Goal: Complete application form

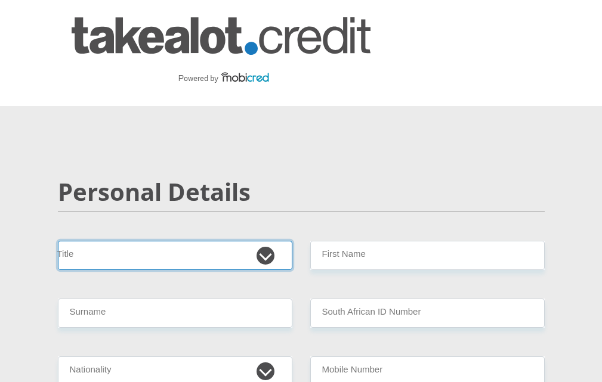
click at [272, 260] on select "Mr Ms Mrs Dr [PERSON_NAME]" at bounding box center [175, 255] width 234 height 29
select select "Ms"
click at [58, 241] on select "Mr Ms Mrs Dr [PERSON_NAME]" at bounding box center [175, 255] width 234 height 29
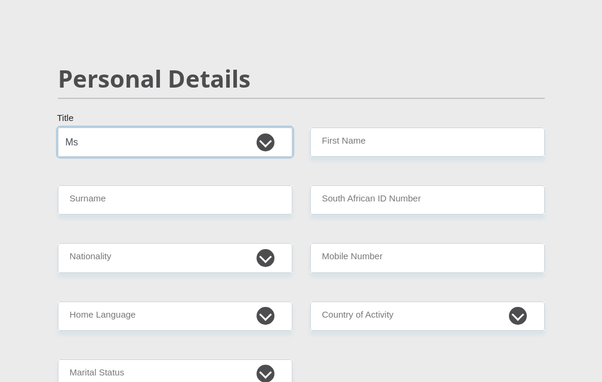
scroll to position [114, 0]
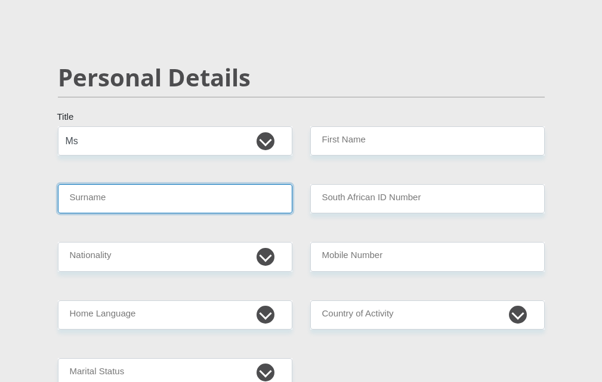
click at [240, 202] on input "Surname" at bounding box center [175, 198] width 234 height 29
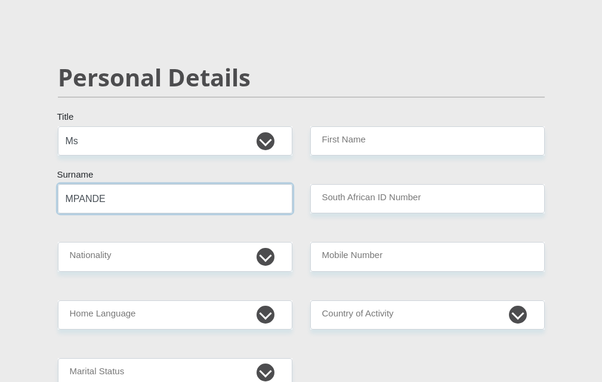
type input "MPANDE"
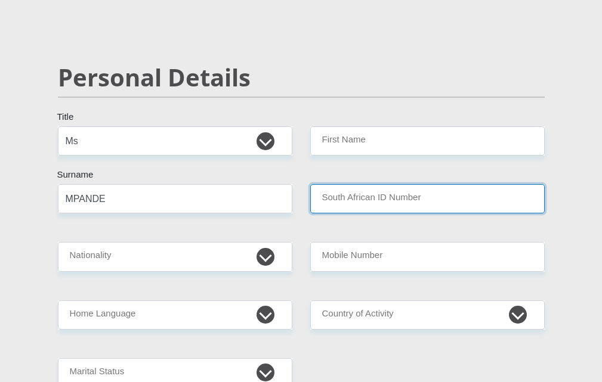
click at [414, 197] on input "South African ID Number" at bounding box center [427, 198] width 234 height 29
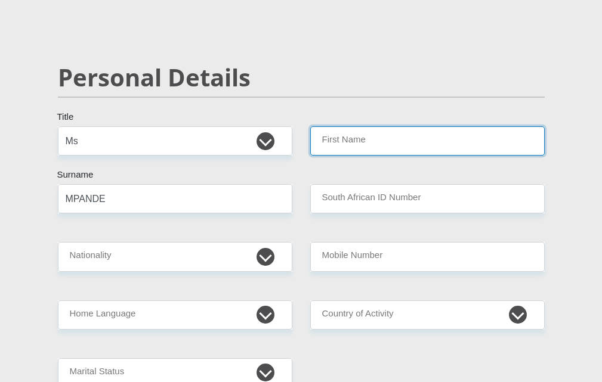
click at [442, 139] on input "First Name" at bounding box center [427, 140] width 234 height 29
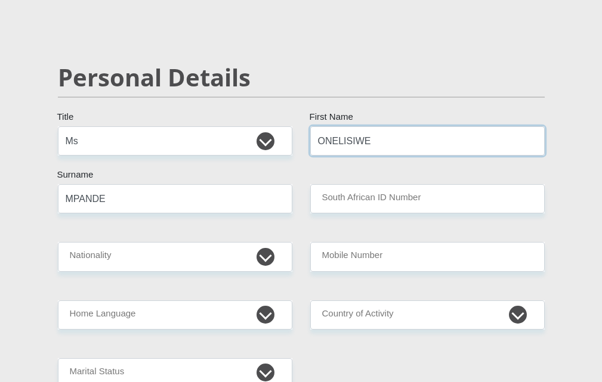
type input "ONELISIWE"
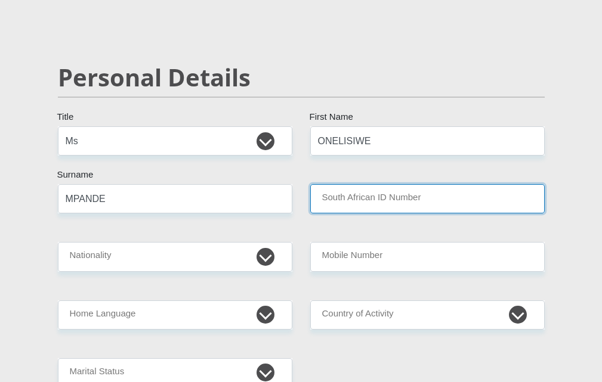
click at [419, 196] on input "South African ID Number" at bounding box center [427, 198] width 234 height 29
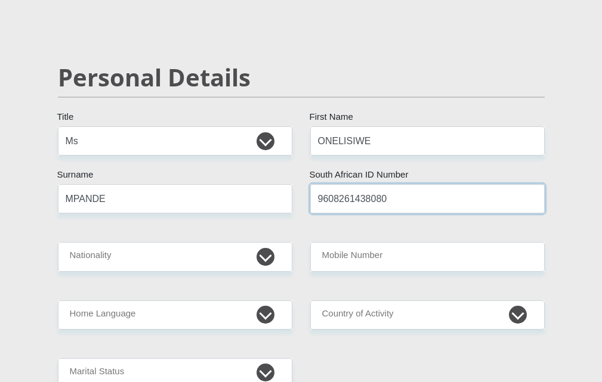
type input "9608261438080"
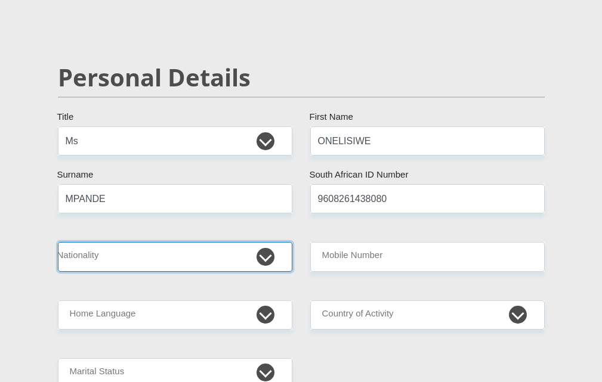
click at [266, 261] on select "[GEOGRAPHIC_DATA] [GEOGRAPHIC_DATA] [GEOGRAPHIC_DATA] [GEOGRAPHIC_DATA] [GEOGRA…" at bounding box center [175, 256] width 234 height 29
select select "ZAF"
click at [58, 242] on select "[GEOGRAPHIC_DATA] [GEOGRAPHIC_DATA] [GEOGRAPHIC_DATA] [GEOGRAPHIC_DATA] [GEOGRA…" at bounding box center [175, 256] width 234 height 29
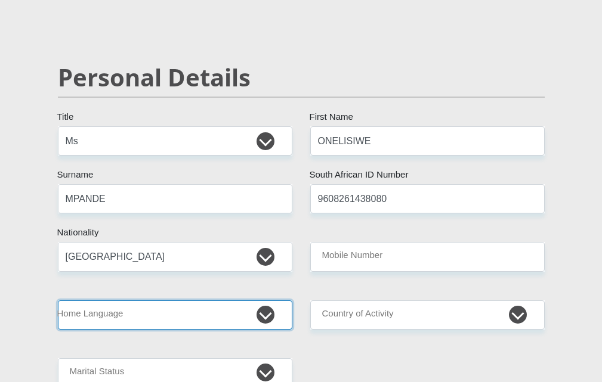
click at [265, 317] on select "Afrikaans English Sepedi South Ndebele Southern Sotho Swati Tsonga Tswana Venda…" at bounding box center [175, 314] width 234 height 29
select select "xho"
click at [58, 300] on select "Afrikaans English Sepedi South Ndebele Southern Sotho Swati Tsonga Tswana Venda…" at bounding box center [175, 314] width 234 height 29
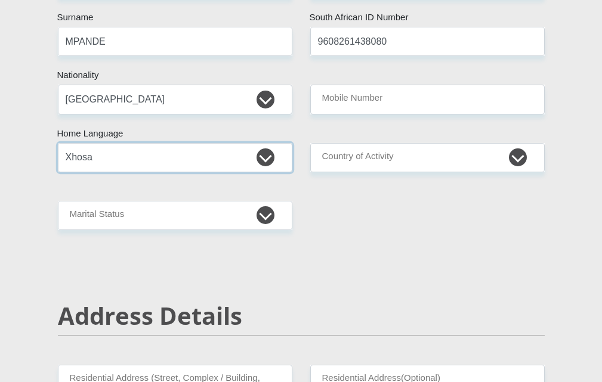
scroll to position [272, 0]
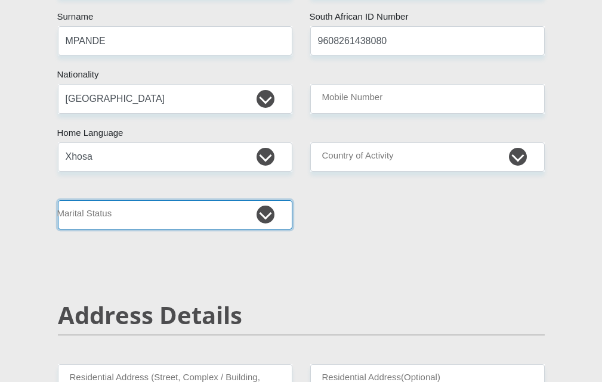
click at [267, 213] on select "Married ANC Single Divorced Widowed Married COP or Customary Law" at bounding box center [175, 214] width 234 height 29
select select "2"
click at [58, 200] on select "Married ANC Single Divorced Widowed Married COP or Customary Law" at bounding box center [175, 214] width 234 height 29
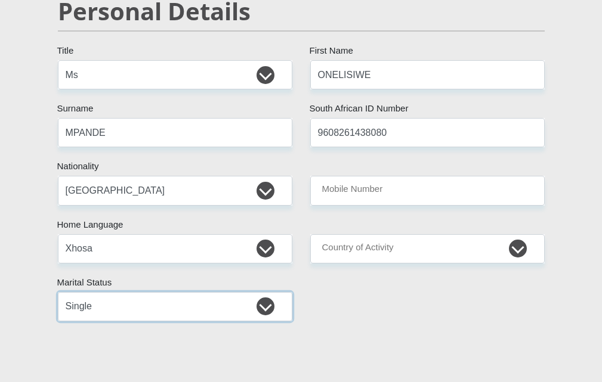
scroll to position [179, 0]
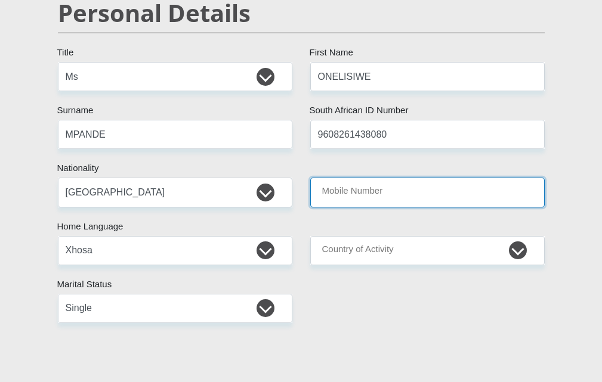
click at [476, 187] on input "Mobile Number" at bounding box center [427, 192] width 234 height 29
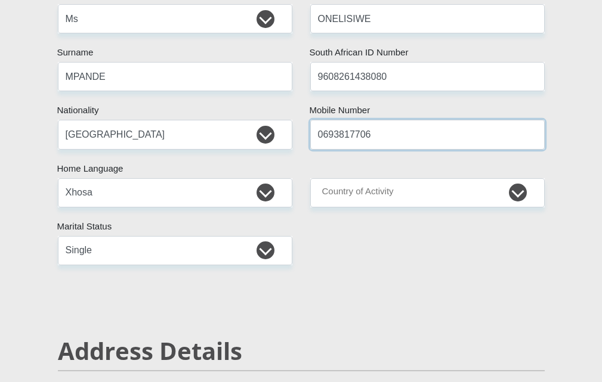
scroll to position [248, 0]
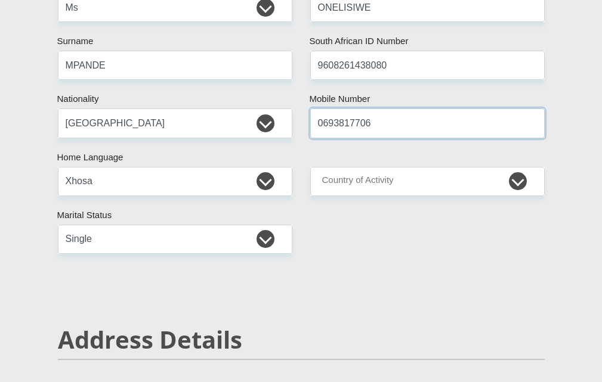
type input "0693817706"
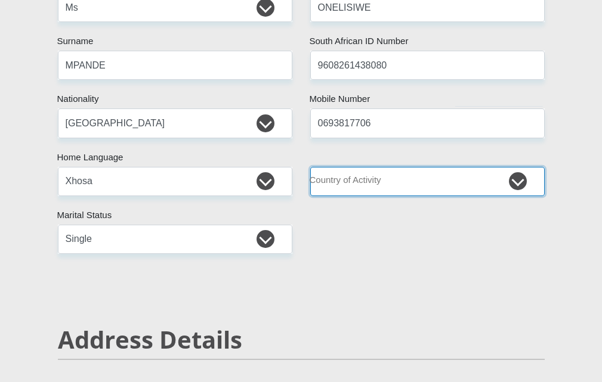
click at [520, 186] on select "[GEOGRAPHIC_DATA] [GEOGRAPHIC_DATA] [GEOGRAPHIC_DATA] [GEOGRAPHIC_DATA] [GEOGRA…" at bounding box center [427, 181] width 234 height 29
select select "ZAF"
click at [310, 167] on select "[GEOGRAPHIC_DATA] [GEOGRAPHIC_DATA] [GEOGRAPHIC_DATA] [GEOGRAPHIC_DATA] [GEOGRA…" at bounding box center [427, 181] width 234 height 29
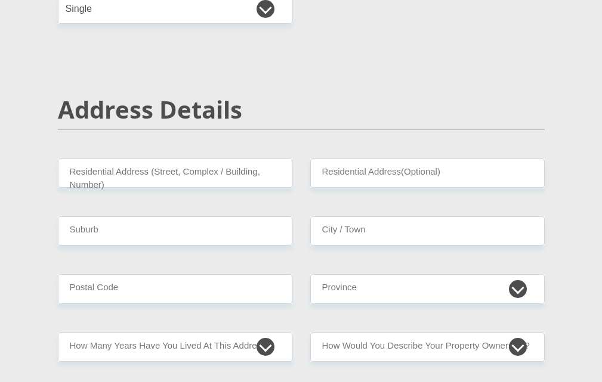
scroll to position [487, 0]
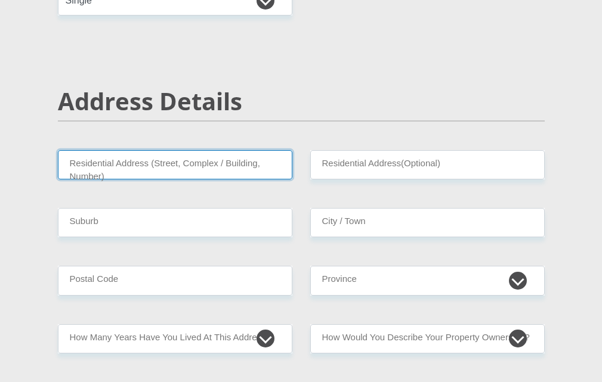
click at [244, 171] on input "Residential Address (Street, Complex / Building, Number)" at bounding box center [175, 164] width 234 height 29
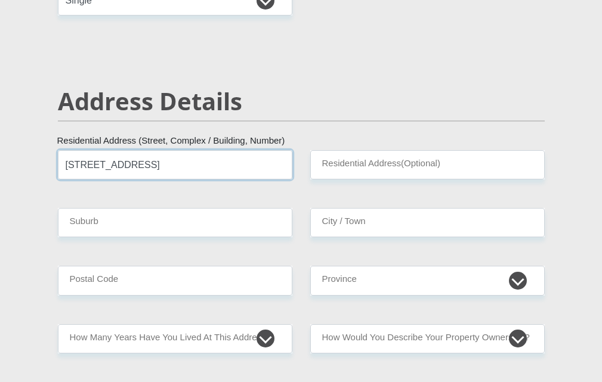
type input "[STREET_ADDRESS]"
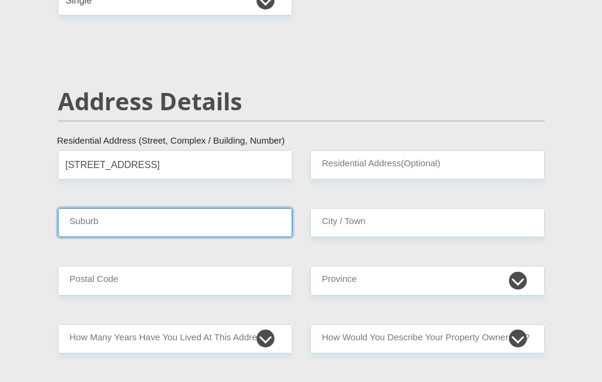
click at [227, 227] on input "Suburb" at bounding box center [175, 222] width 234 height 29
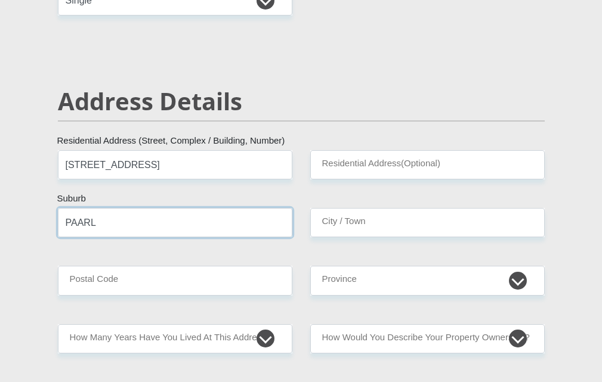
type input "PAARL"
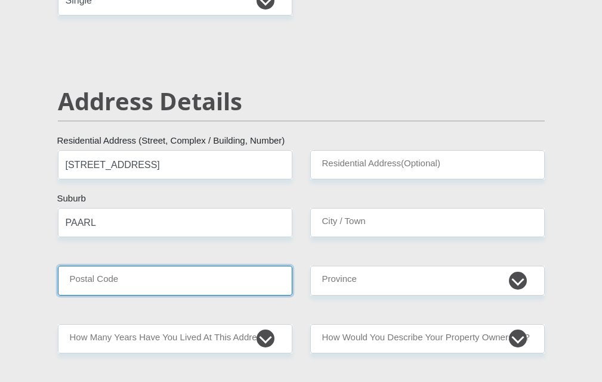
click at [211, 279] on input "Postal Code" at bounding box center [175, 280] width 234 height 29
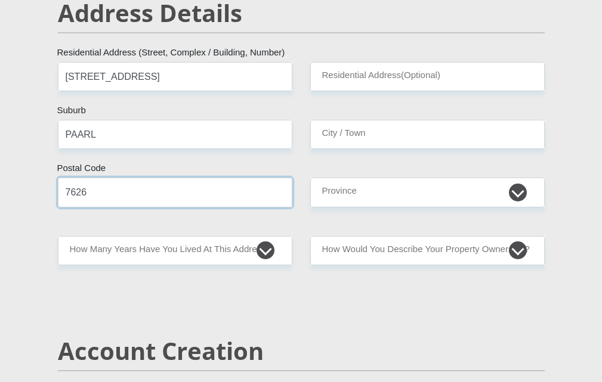
scroll to position [583, 0]
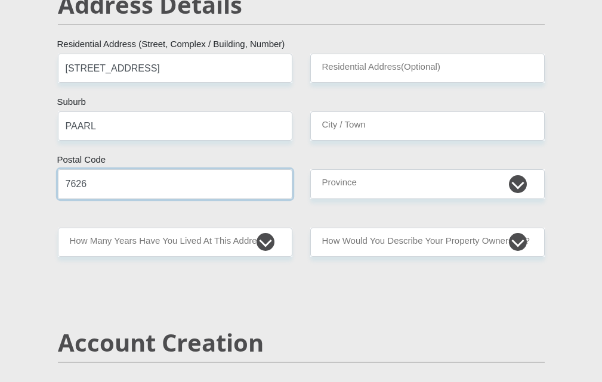
type input "7626"
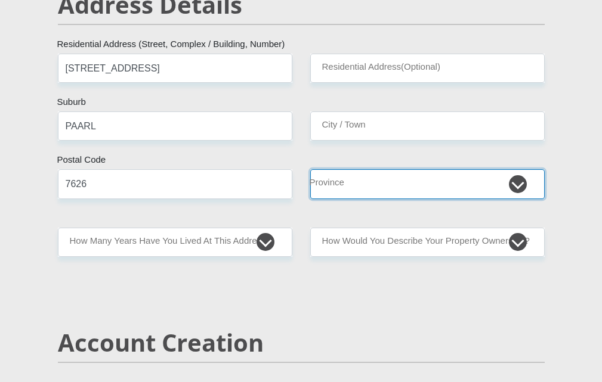
click at [521, 188] on select "Eastern Cape Free State [GEOGRAPHIC_DATA] [GEOGRAPHIC_DATA][DATE] [GEOGRAPHIC_D…" at bounding box center [427, 183] width 234 height 29
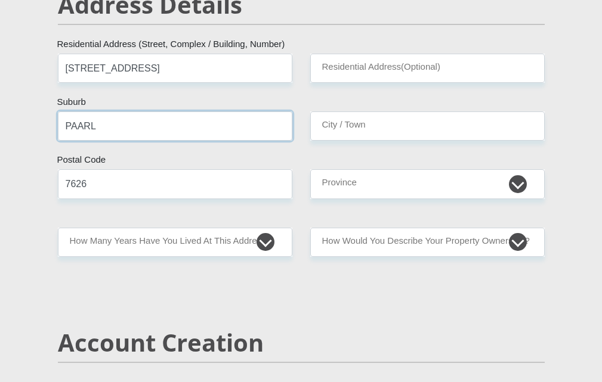
click at [236, 128] on input "PAARL" at bounding box center [175, 125] width 234 height 29
type input "P"
type input "MBEKWENI"
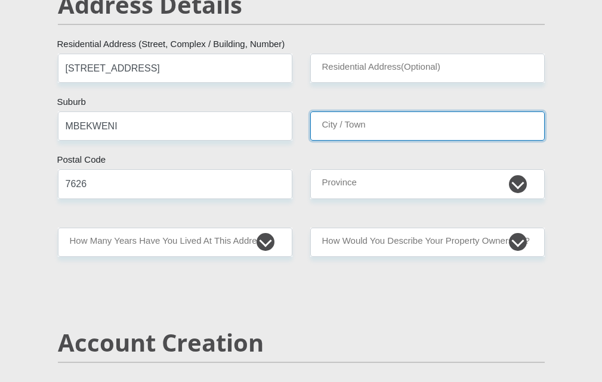
click at [412, 130] on input "City / Town" at bounding box center [427, 125] width 234 height 29
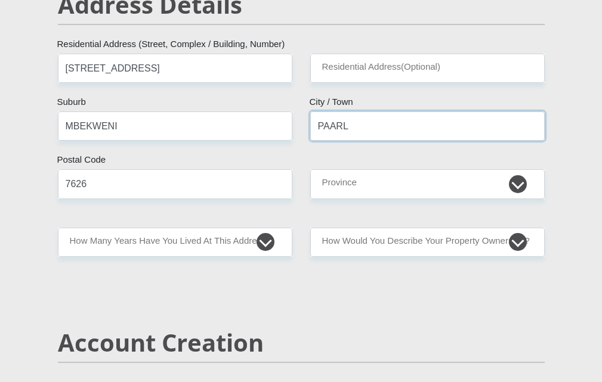
type input "PAARL"
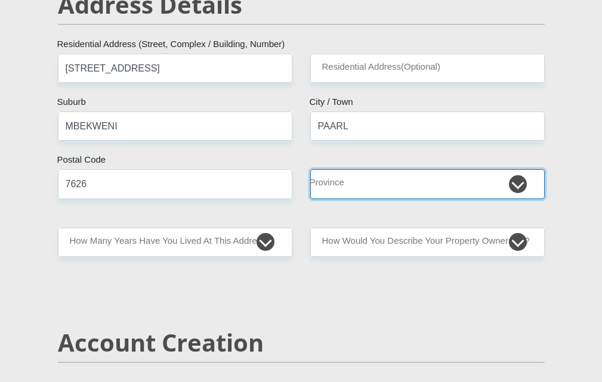
click at [515, 181] on select "Eastern Cape Free State [GEOGRAPHIC_DATA] [GEOGRAPHIC_DATA][DATE] [GEOGRAPHIC_D…" at bounding box center [427, 183] width 234 height 29
click at [310, 169] on select "Eastern Cape Free State [GEOGRAPHIC_DATA] [GEOGRAPHIC_DATA][DATE] [GEOGRAPHIC_D…" at bounding box center [427, 183] width 234 height 29
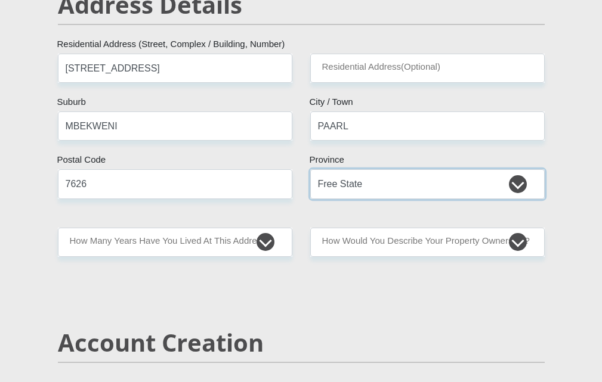
click at [522, 185] on select "Eastern Cape Free State [GEOGRAPHIC_DATA] [GEOGRAPHIC_DATA][DATE] [GEOGRAPHIC_D…" at bounding box center [427, 183] width 234 height 29
select select "Western Cape"
click at [310, 169] on select "Eastern Cape Free State [GEOGRAPHIC_DATA] [GEOGRAPHIC_DATA][DATE] [GEOGRAPHIC_D…" at bounding box center [427, 183] width 234 height 29
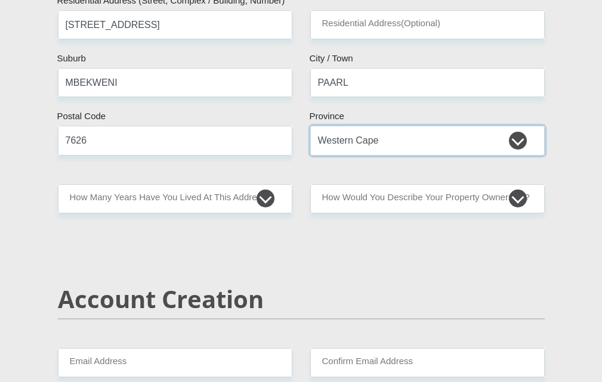
scroll to position [629, 0]
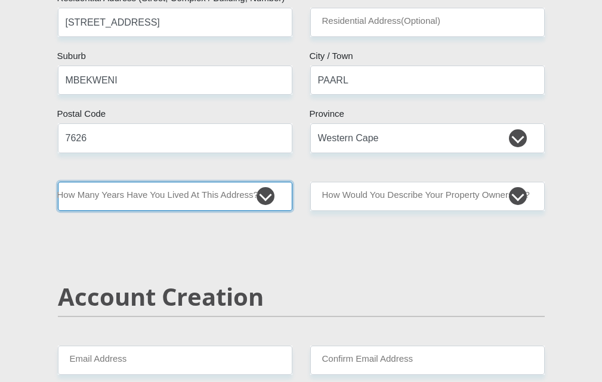
click at [267, 200] on select "less than 1 year 1-3 years 3-5 years 5+ years" at bounding box center [175, 196] width 234 height 29
select select "5"
click at [58, 182] on select "less than 1 year 1-3 years 3-5 years 5+ years" at bounding box center [175, 196] width 234 height 29
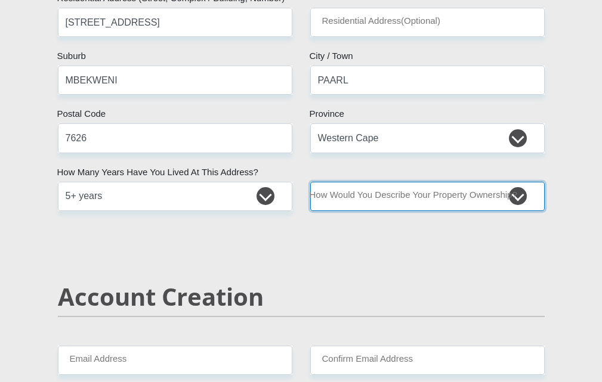
click at [518, 193] on select "Owned Rented Family Owned Company Dwelling" at bounding box center [427, 196] width 234 height 29
select select "parents"
click at [310, 182] on select "Owned Rented Family Owned Company Dwelling" at bounding box center [427, 196] width 234 height 29
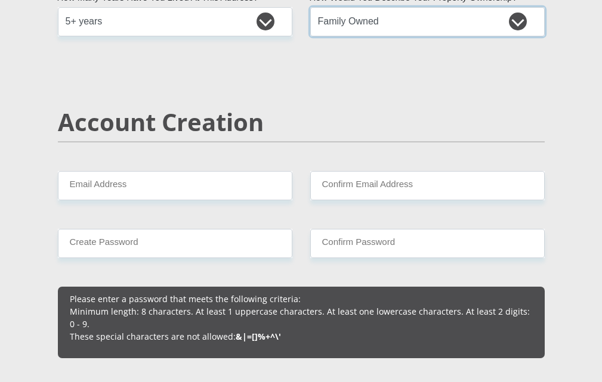
scroll to position [803, 0]
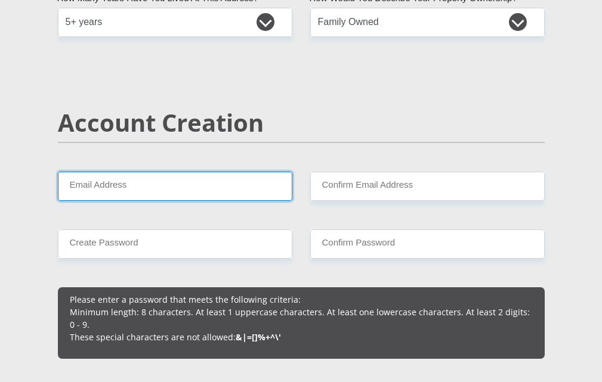
click at [244, 179] on input "Email Address" at bounding box center [175, 186] width 234 height 29
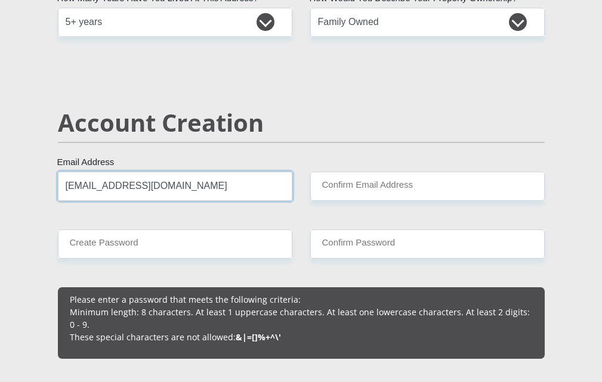
type input "[EMAIL_ADDRESS][DOMAIN_NAME]"
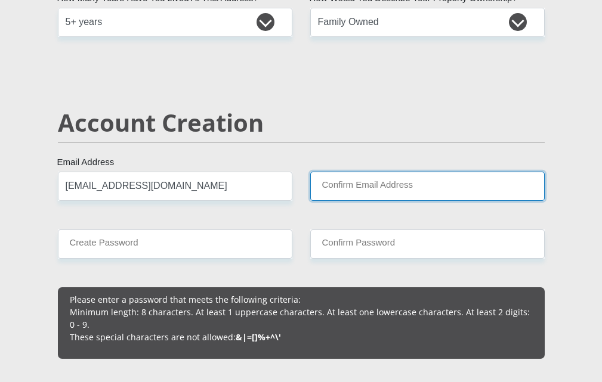
click at [449, 185] on input "Confirm Email Address" at bounding box center [427, 186] width 234 height 29
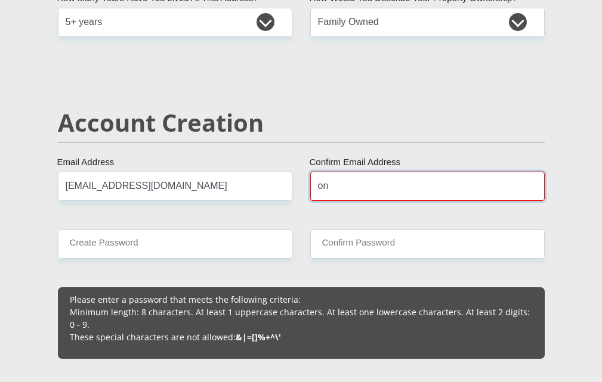
type input "o"
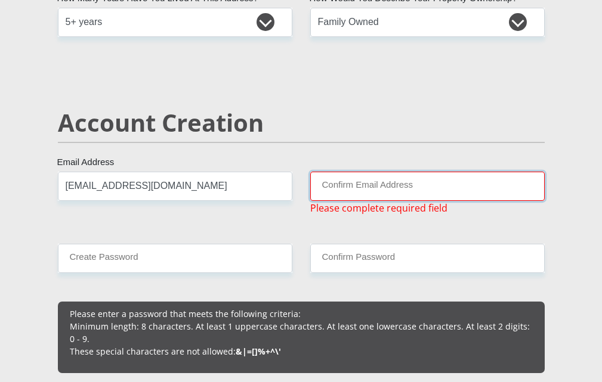
type input "o"
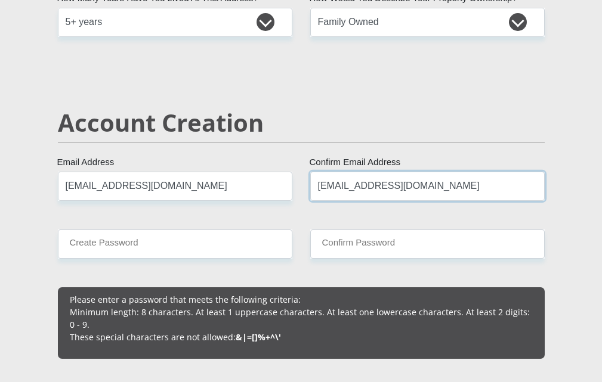
type input "[EMAIL_ADDRESS][DOMAIN_NAME]"
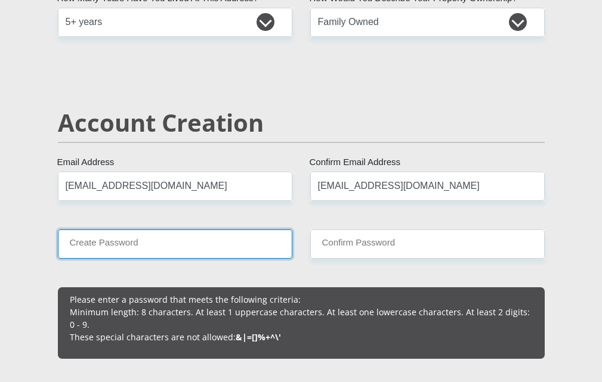
click at [202, 249] on input "Create Password" at bounding box center [175, 244] width 234 height 29
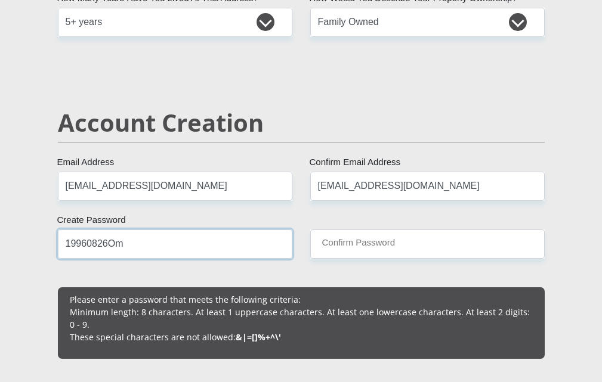
type input "19960826Om"
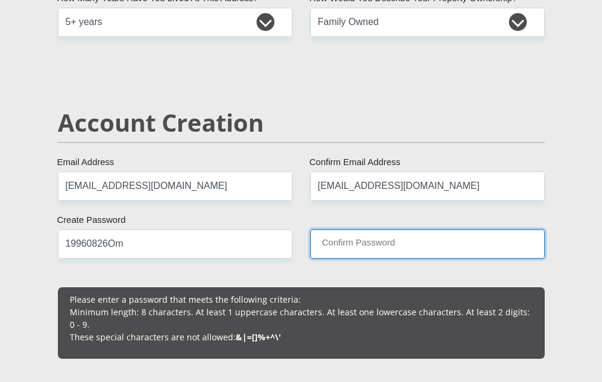
click at [419, 249] on input "Confirm Password" at bounding box center [427, 244] width 234 height 29
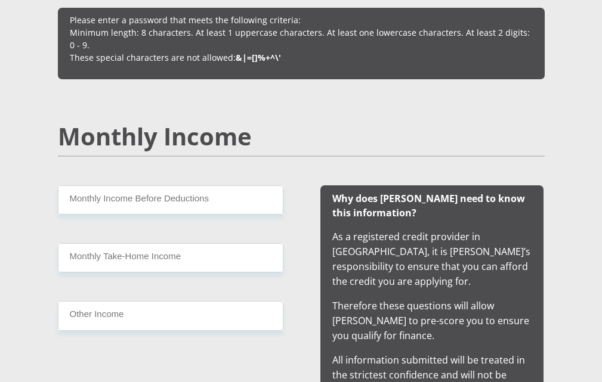
scroll to position [1134, 0]
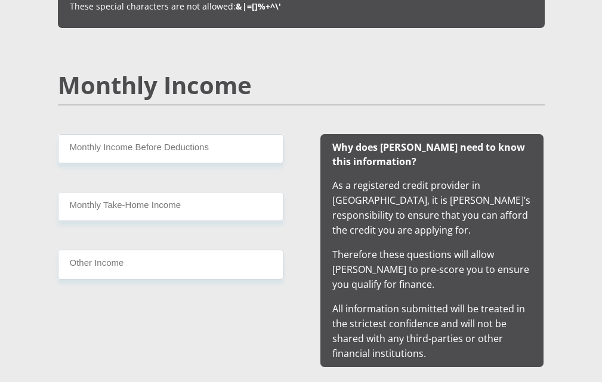
type input "19960826Om"
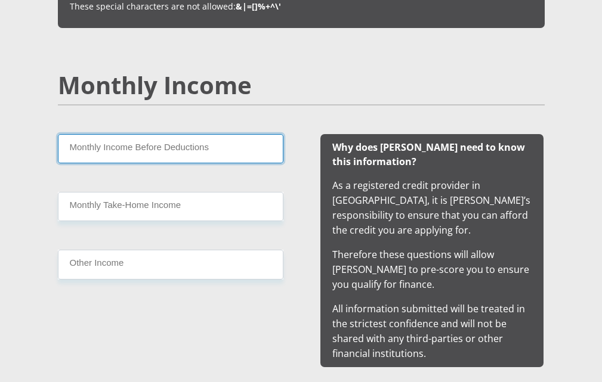
click at [236, 146] on input "Monthly Income Before Deductions" at bounding box center [170, 148] width 225 height 29
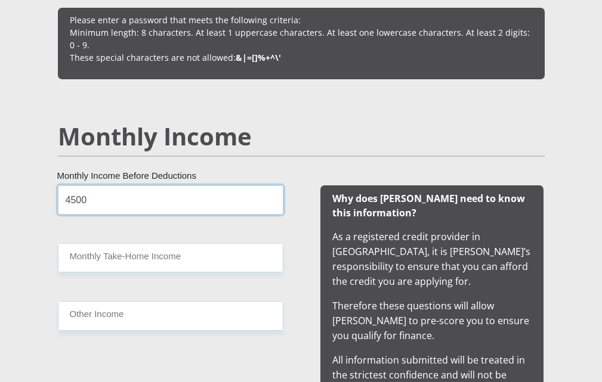
scroll to position [1079, 0]
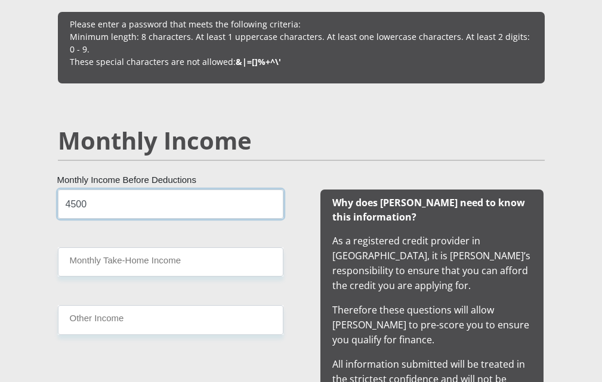
type input "4500"
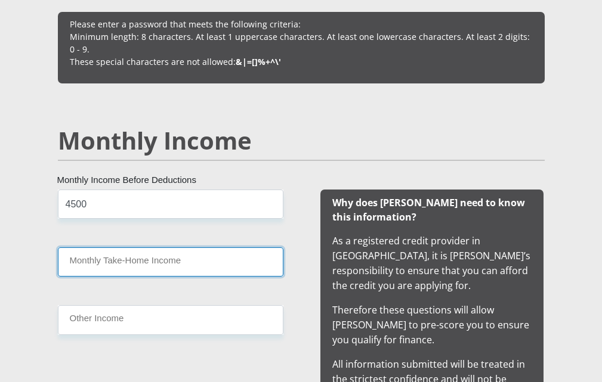
click at [227, 259] on input "Monthly Take-Home Income" at bounding box center [170, 261] width 225 height 29
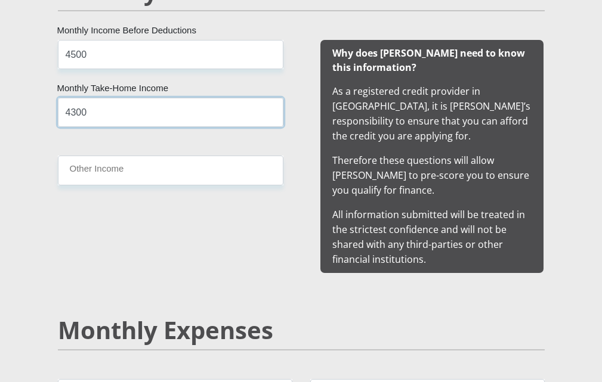
scroll to position [1235, 0]
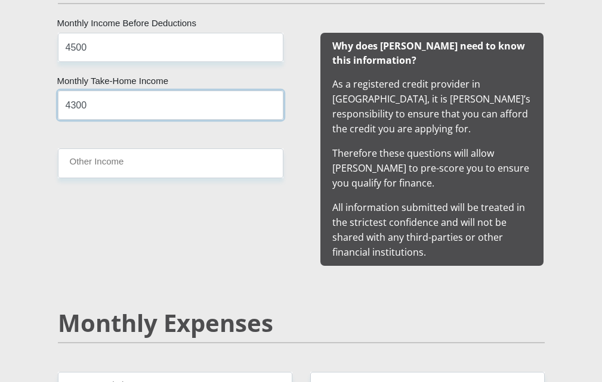
type input "4300"
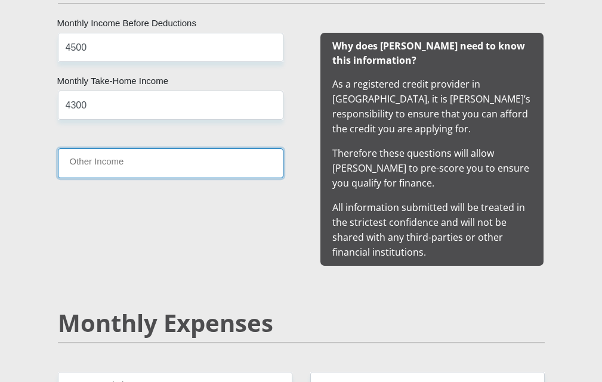
click at [215, 159] on input "Other Income" at bounding box center [170, 162] width 225 height 29
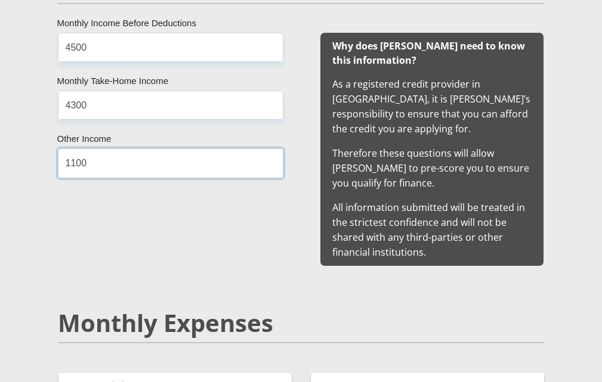
type input "1100"
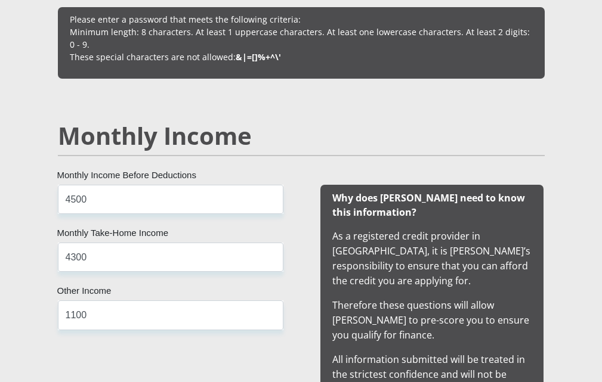
click at [470, 153] on div "Monthly Income" at bounding box center [301, 153] width 504 height 63
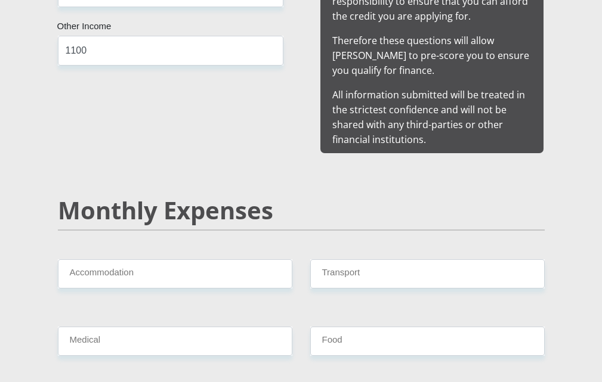
scroll to position [1362, 0]
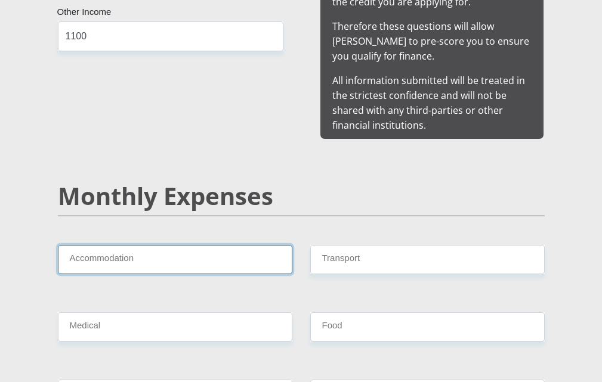
click at [264, 250] on input "Accommodation" at bounding box center [175, 259] width 234 height 29
click at [234, 250] on input "Accommodation" at bounding box center [175, 259] width 234 height 29
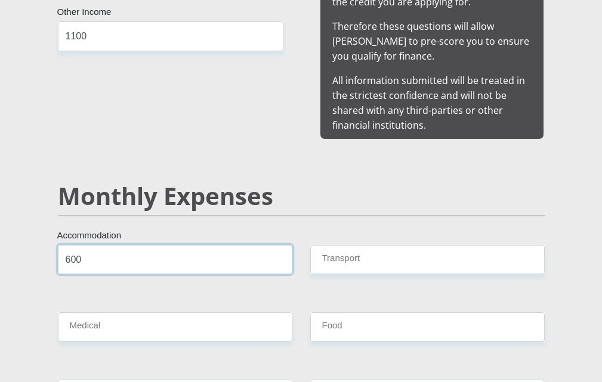
type input "600"
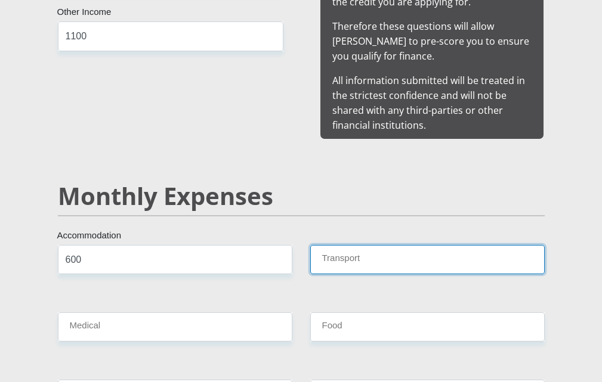
click at [455, 251] on input "Transport" at bounding box center [427, 259] width 234 height 29
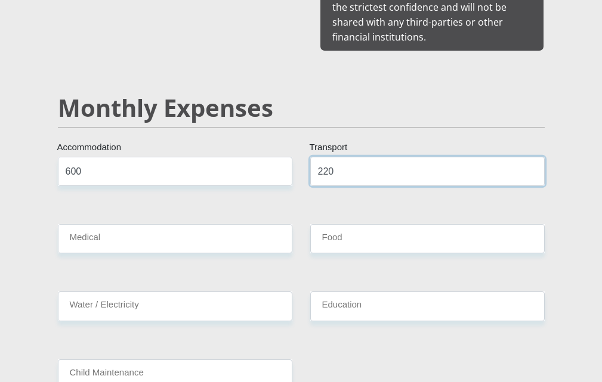
scroll to position [1476, 0]
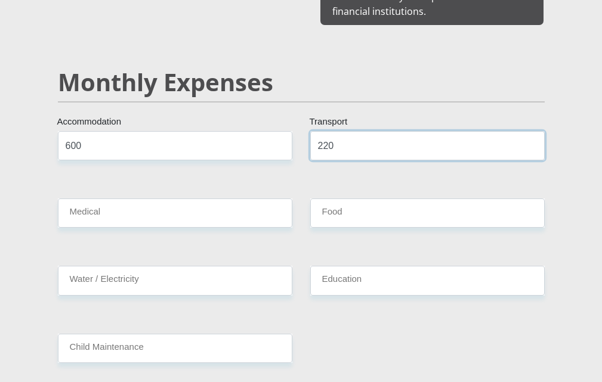
type input "220"
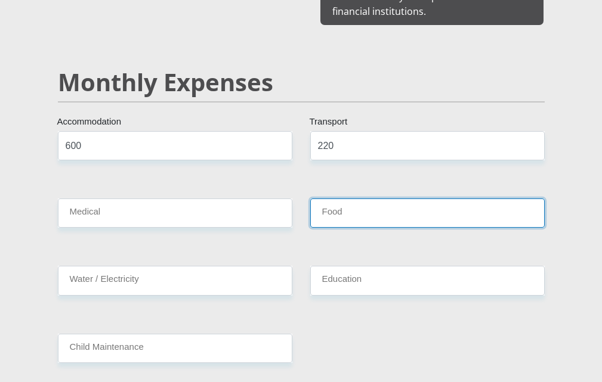
click at [402, 200] on input "Food" at bounding box center [427, 213] width 234 height 29
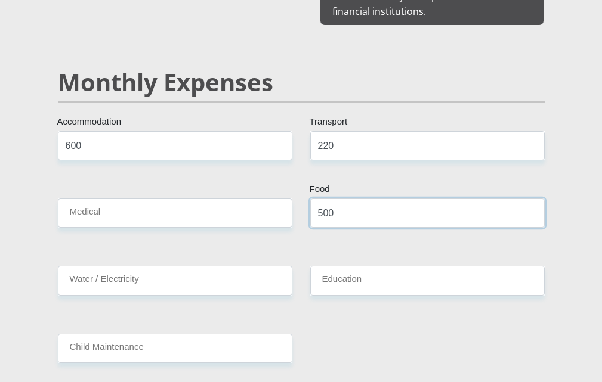
type input "500"
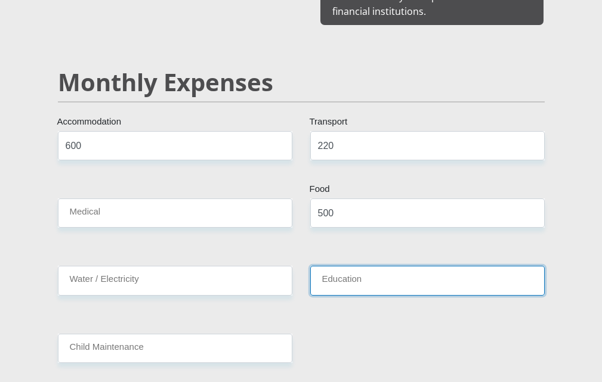
click at [443, 268] on input "Education" at bounding box center [427, 280] width 234 height 29
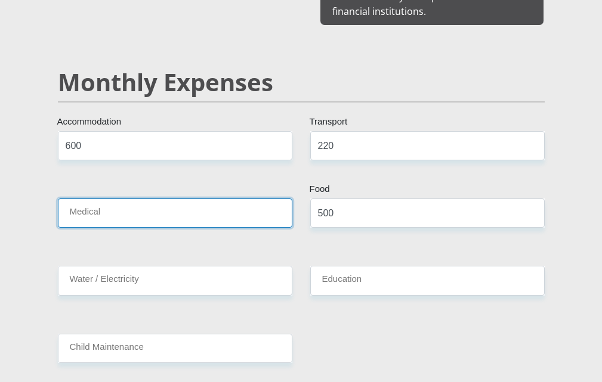
click at [240, 203] on input "Medical" at bounding box center [175, 213] width 234 height 29
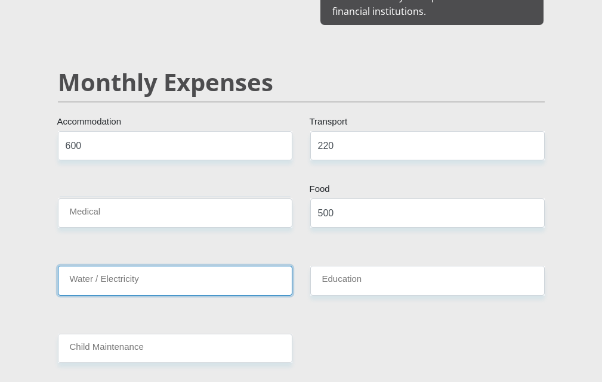
click at [236, 280] on input "Water / Electricity" at bounding box center [175, 280] width 234 height 29
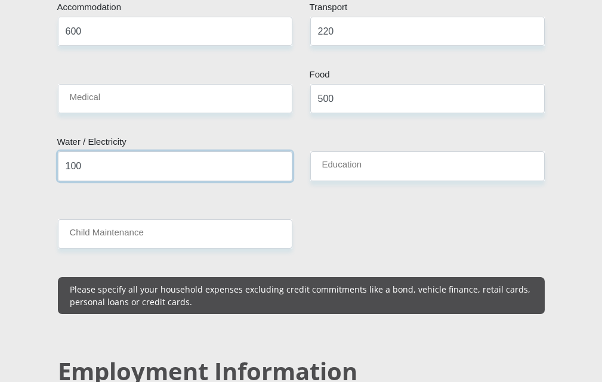
scroll to position [1597, 0]
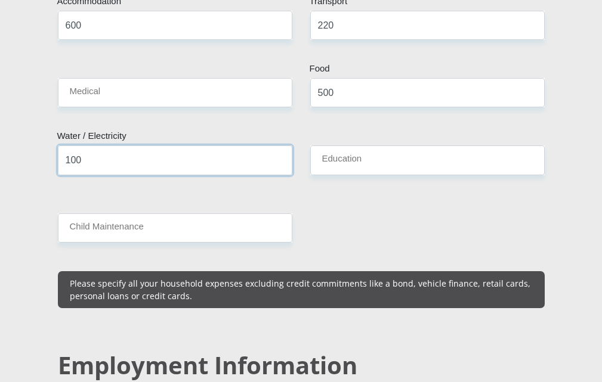
type input "100"
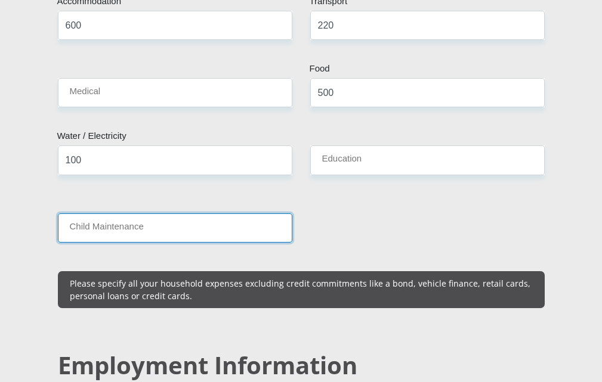
click at [238, 225] on input "Child Maintenance" at bounding box center [175, 227] width 234 height 29
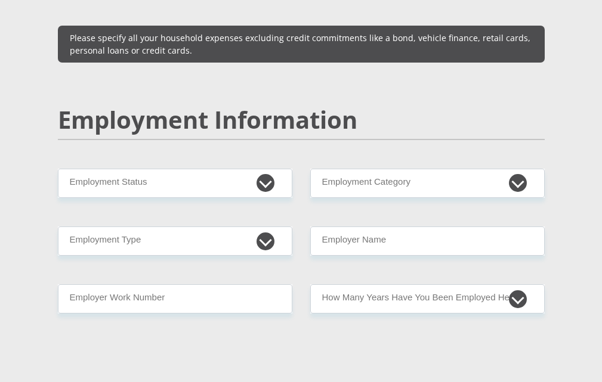
scroll to position [1862, 0]
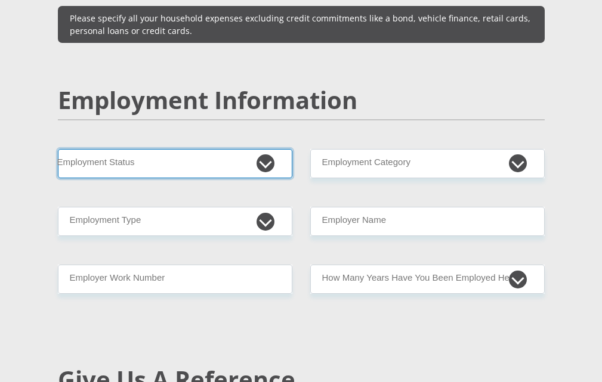
click at [271, 159] on select "Permanent/Full-time Part-time/Casual [DEMOGRAPHIC_DATA] Worker Self-Employed Ho…" at bounding box center [175, 163] width 234 height 29
select select "1"
click at [58, 149] on select "Permanent/Full-time Part-time/Casual [DEMOGRAPHIC_DATA] Worker Self-Employed Ho…" at bounding box center [175, 163] width 234 height 29
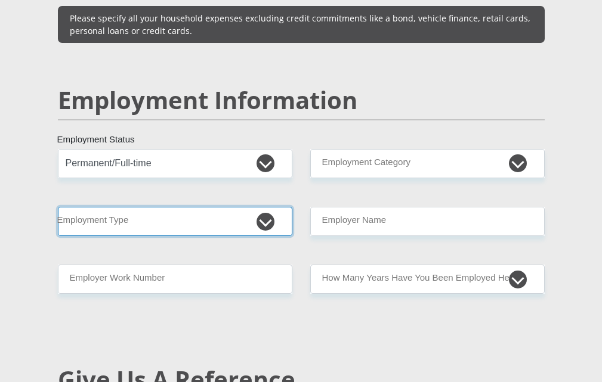
click at [265, 211] on select "College/Lecturer Craft Seller Creative Driver Executive Farmer Forces - Non Com…" at bounding box center [175, 221] width 234 height 29
select select "Service Industry"
click at [58, 207] on select "College/Lecturer Craft Seller Creative Driver Executive Farmer Forces - Non Com…" at bounding box center [175, 221] width 234 height 29
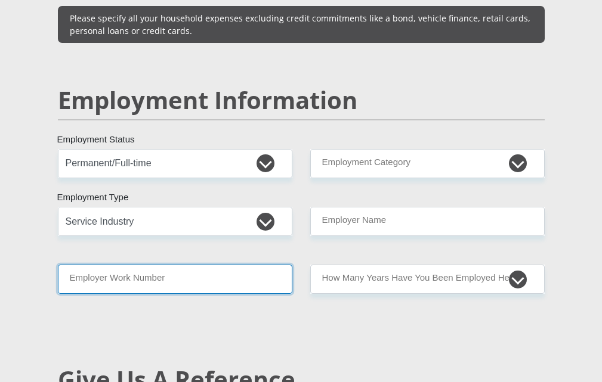
click at [253, 267] on input "Employer Work Number" at bounding box center [175, 279] width 234 height 29
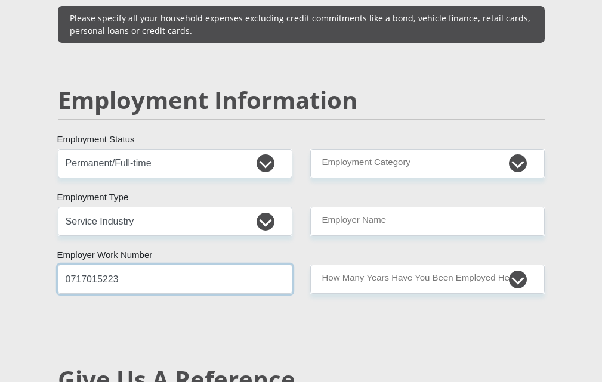
type input "0717015223"
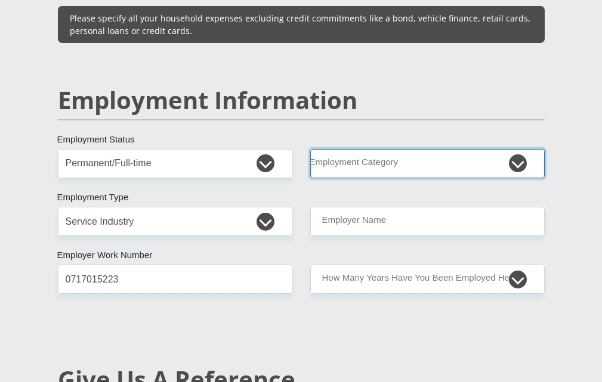
click at [516, 161] on select "AGRICULTURE ALCOHOL & TOBACCO CONSTRUCTION MATERIALS METALLURGY EQUIPMENT FOR R…" at bounding box center [427, 163] width 234 height 29
select select "30"
click at [310, 149] on select "AGRICULTURE ALCOHOL & TOBACCO CONSTRUCTION MATERIALS METALLURGY EQUIPMENT FOR R…" at bounding box center [427, 163] width 234 height 29
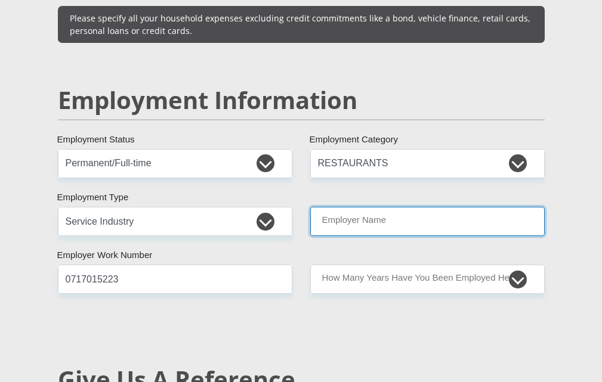
click at [527, 210] on input "Employer Name" at bounding box center [427, 221] width 234 height 29
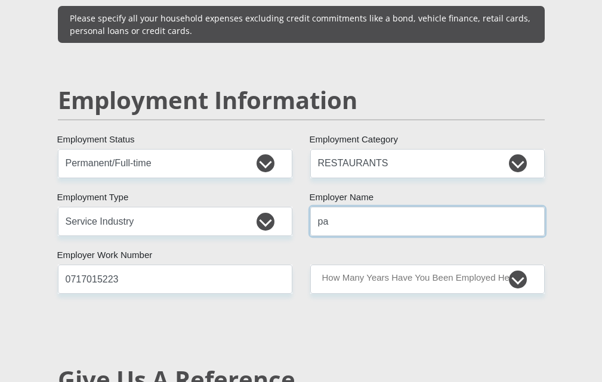
type input "p"
type input "P"
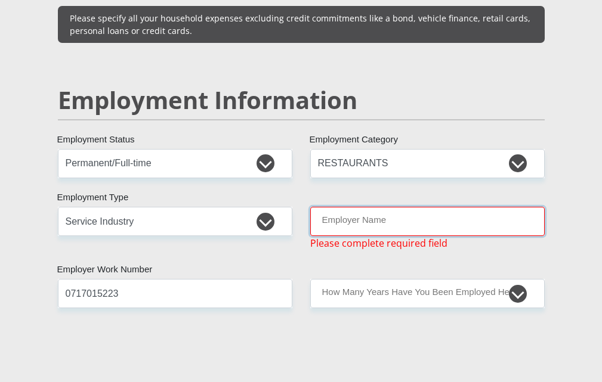
type input "l"
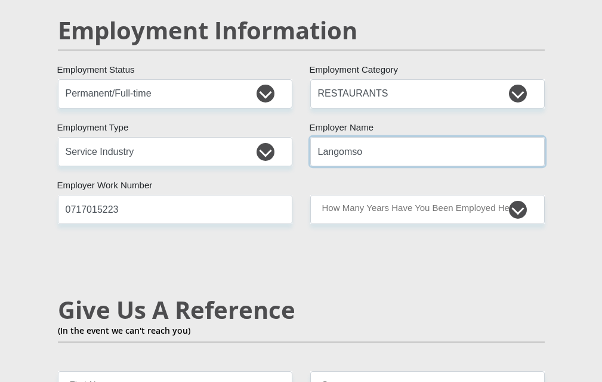
scroll to position [1959, 0]
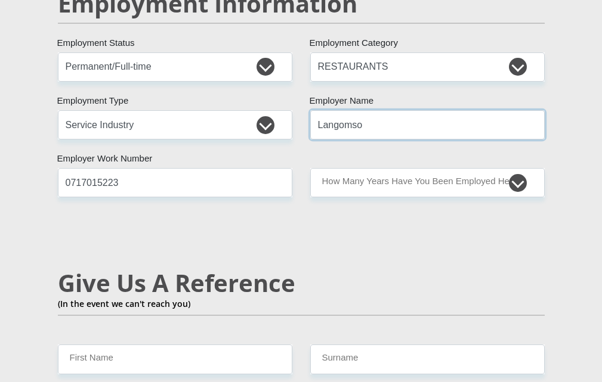
type input "Langomso"
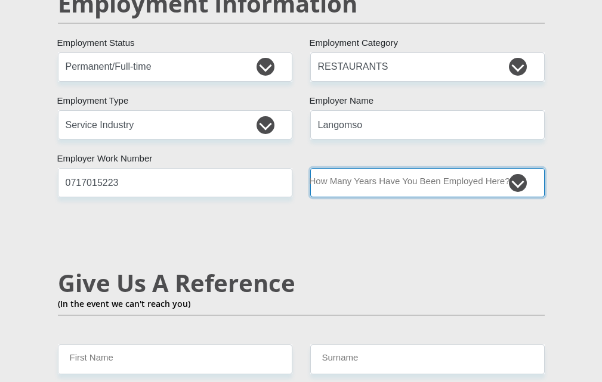
click at [512, 179] on select "less than 1 year 1-3 years 3-5 years 5+ years" at bounding box center [427, 182] width 234 height 29
select select "24"
click at [310, 168] on select "less than 1 year 1-3 years 3-5 years 5+ years" at bounding box center [427, 182] width 234 height 29
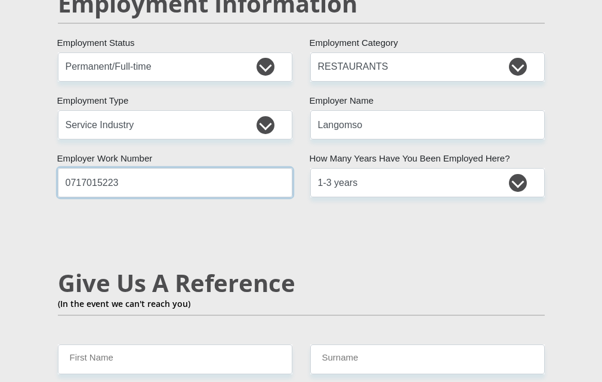
click at [197, 176] on input "0717015223" at bounding box center [175, 182] width 234 height 29
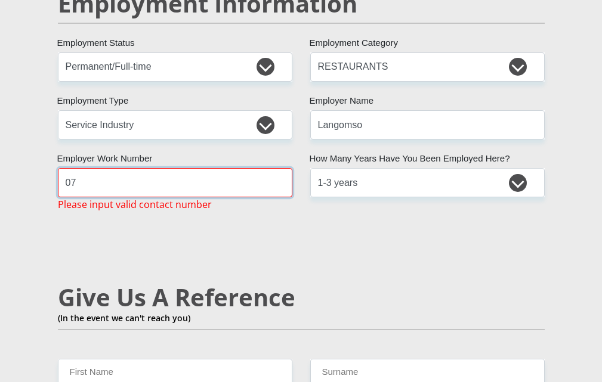
type input "0"
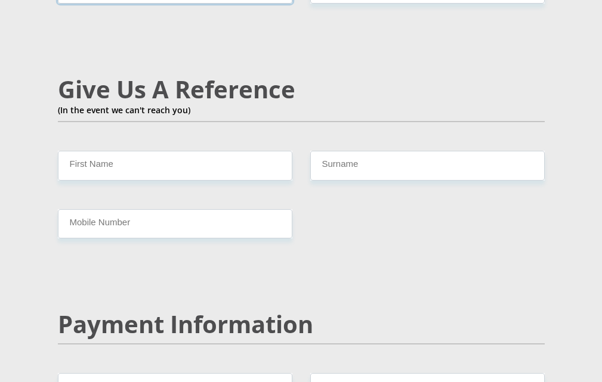
scroll to position [2163, 0]
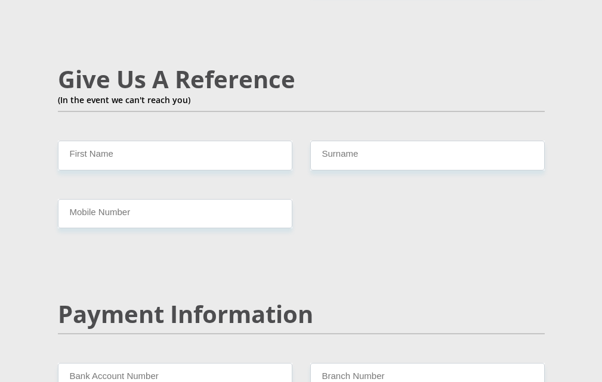
type input "0679368014"
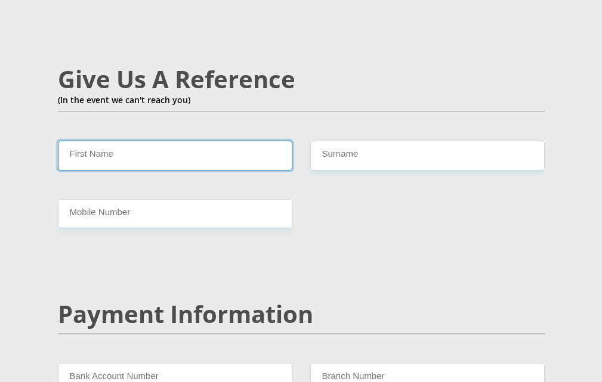
click at [230, 153] on input "First Name" at bounding box center [175, 155] width 234 height 29
type input "p"
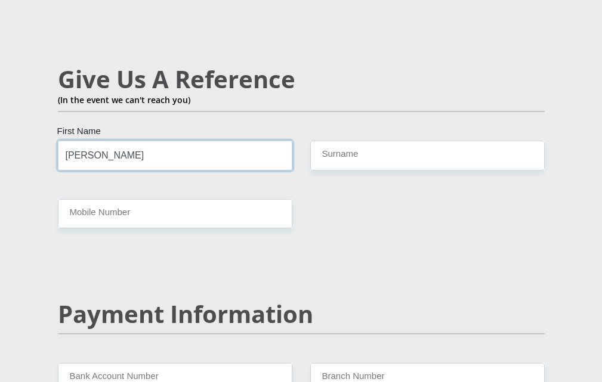
type input "[PERSON_NAME]"
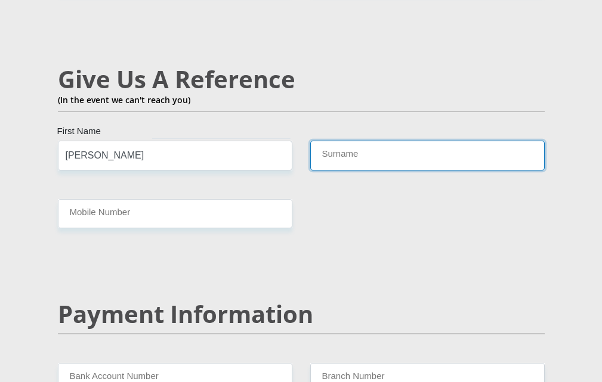
click at [425, 153] on input "Surname" at bounding box center [427, 155] width 234 height 29
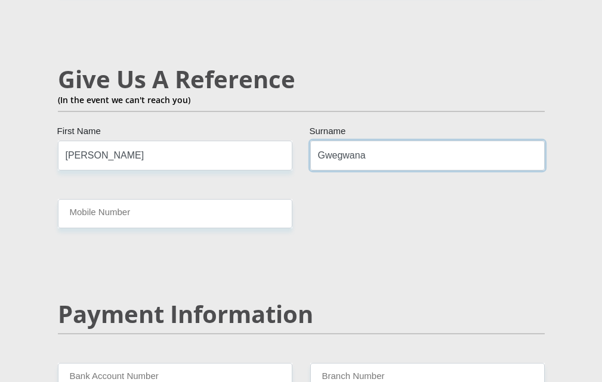
type input "Gwegwana"
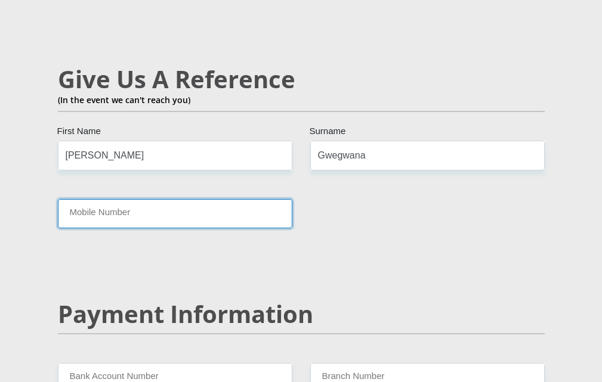
click at [247, 201] on input "Mobile Number" at bounding box center [175, 213] width 234 height 29
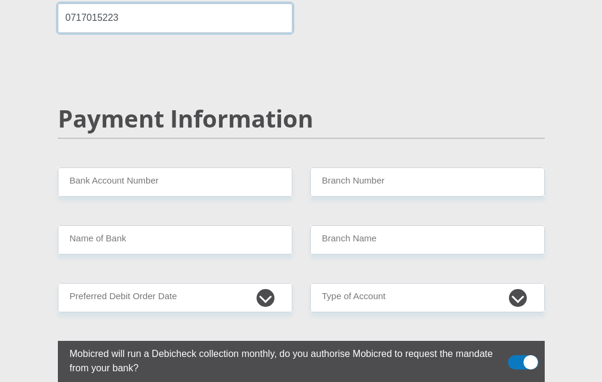
scroll to position [2359, 0]
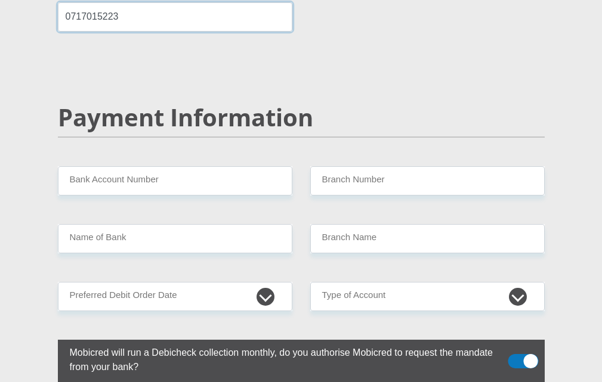
type input "0717015223"
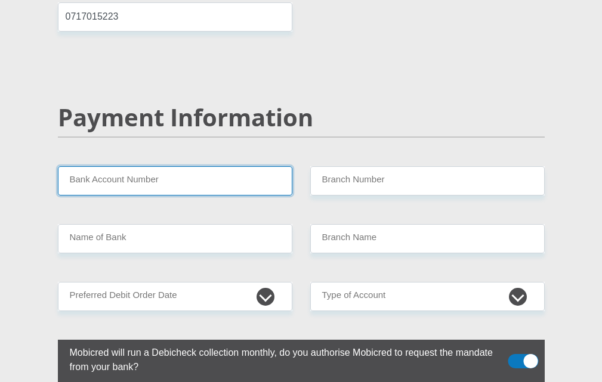
click at [268, 174] on input "Bank Account Number" at bounding box center [175, 180] width 234 height 29
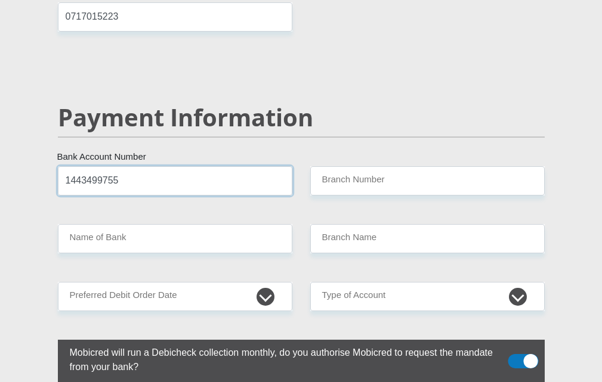
type input "1443499755"
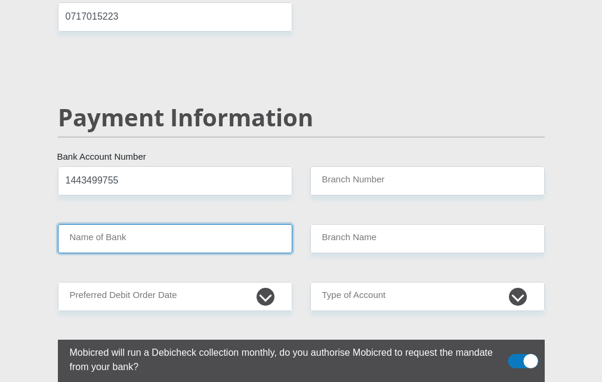
click at [249, 236] on input "Name of Bank" at bounding box center [175, 238] width 234 height 29
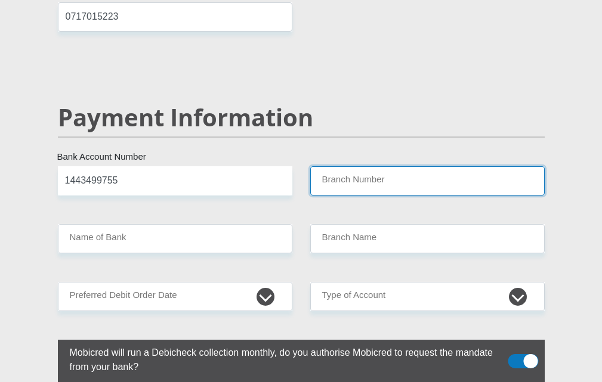
click at [454, 172] on input "Branch Number" at bounding box center [427, 180] width 234 height 29
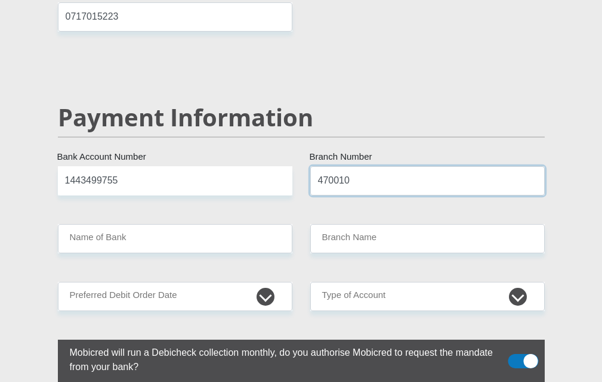
type input "470010"
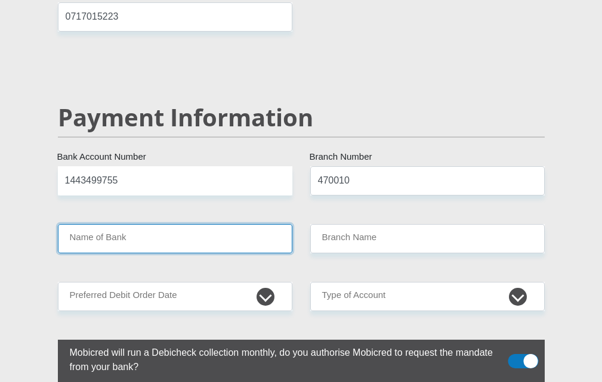
click at [253, 242] on input "Name of Bank" at bounding box center [175, 238] width 234 height 29
type input "CAPITEC BANK LIMITED"
type input "CAPITEC BANK CPC"
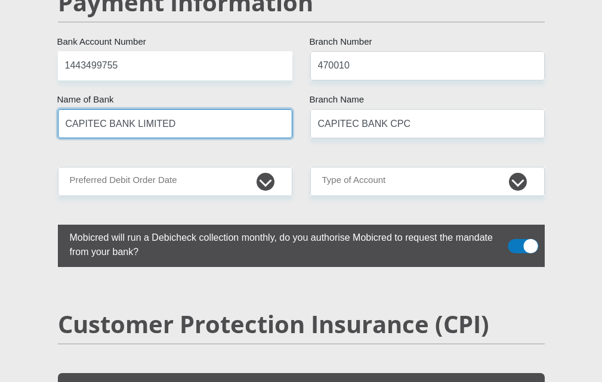
scroll to position [2479, 0]
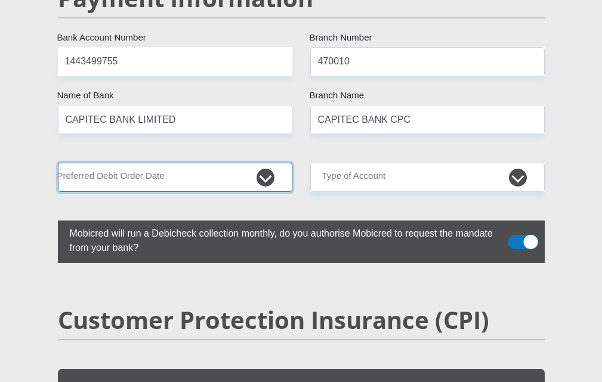
click at [267, 176] on select "1st 2nd 3rd 4th 5th 7th 18th 19th 20th 21st 22nd 23rd 24th 25th 26th 27th 28th …" at bounding box center [175, 177] width 234 height 29
select select "25"
click at [58, 163] on select "1st 2nd 3rd 4th 5th 7th 18th 19th 20th 21st 22nd 23rd 24th 25th 26th 27th 28th …" at bounding box center [175, 177] width 234 height 29
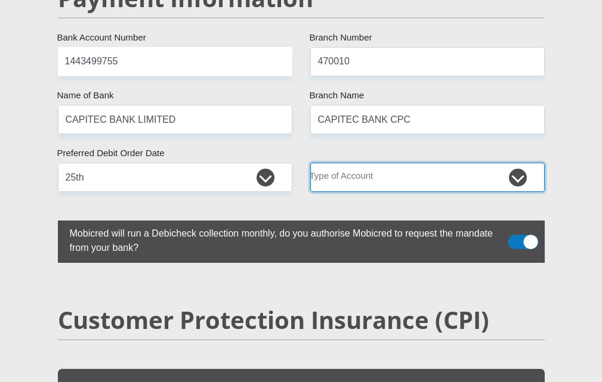
click at [526, 175] on select "Cheque Savings" at bounding box center [427, 177] width 234 height 29
select select "SAV"
click at [310, 163] on select "Cheque Savings" at bounding box center [427, 177] width 234 height 29
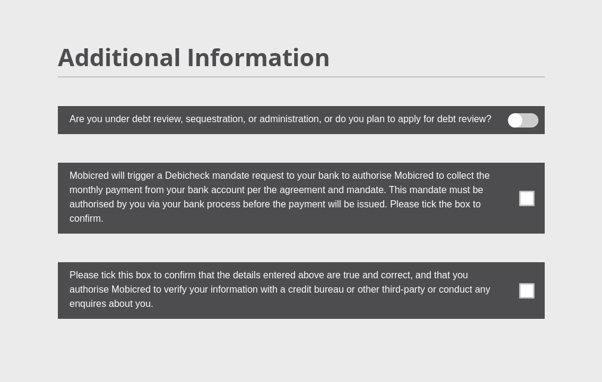
scroll to position [3384, 0]
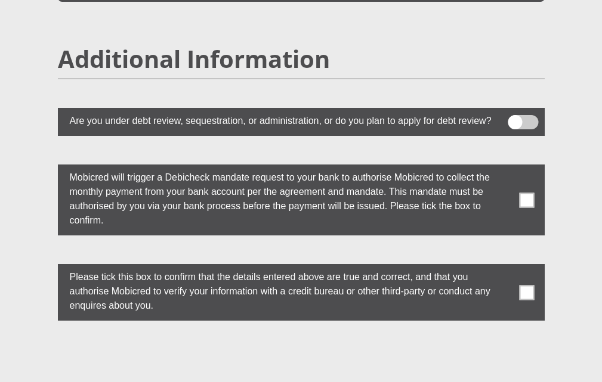
click at [526, 193] on span at bounding box center [526, 200] width 15 height 15
click at [508, 168] on input "checkbox" at bounding box center [508, 168] width 0 height 0
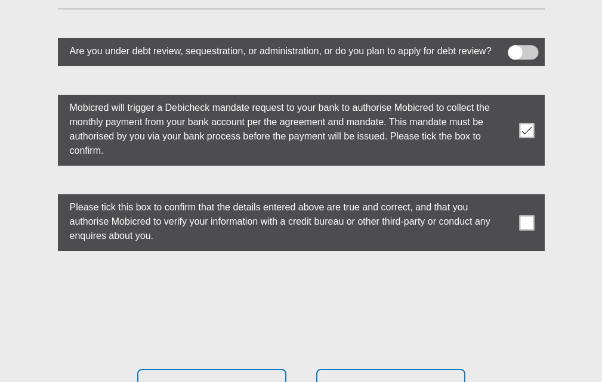
scroll to position [3458, 0]
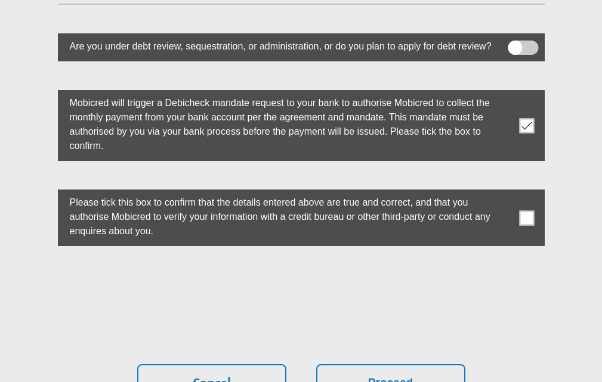
click at [529, 216] on span at bounding box center [526, 217] width 15 height 15
click at [508, 193] on input "checkbox" at bounding box center [508, 193] width 0 height 0
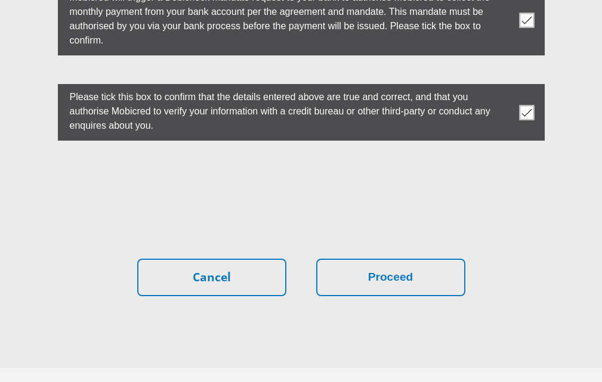
scroll to position [3565, 0]
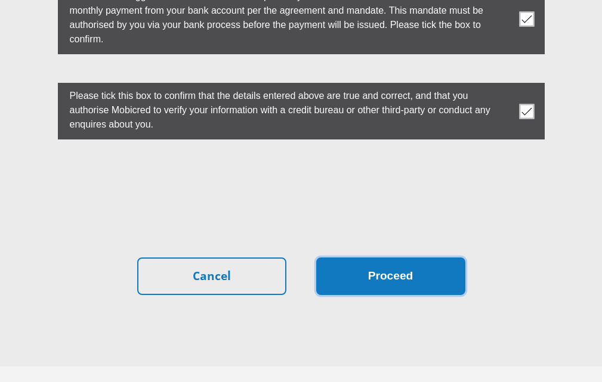
click at [441, 269] on button "Proceed" at bounding box center [390, 277] width 149 height 38
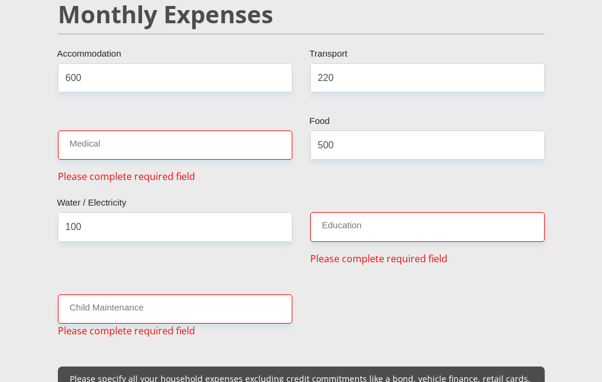
scroll to position [1528, 0]
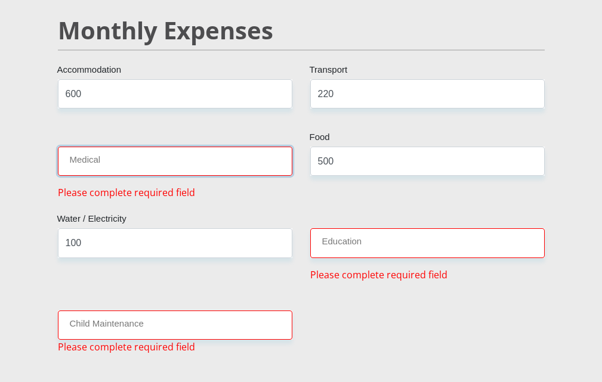
click at [253, 153] on input "Medical" at bounding box center [175, 161] width 234 height 29
click at [253, 151] on input "Medical" at bounding box center [175, 161] width 234 height 29
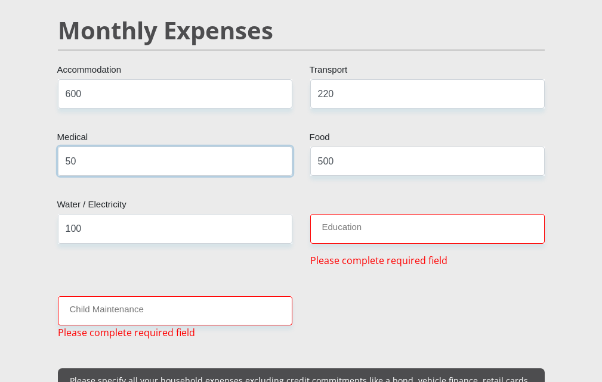
type input "50"
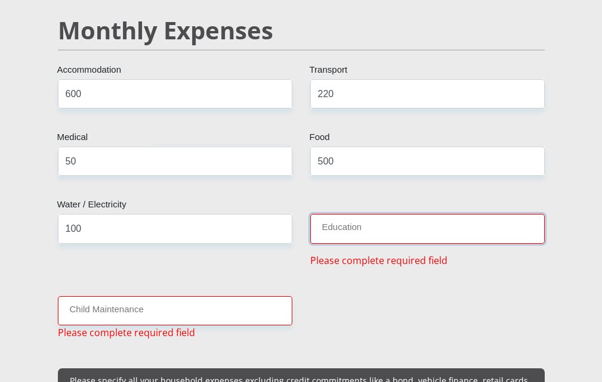
click at [451, 219] on input "Education" at bounding box center [427, 228] width 234 height 29
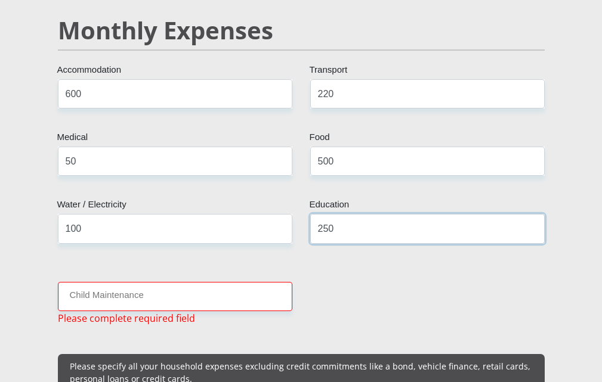
type input "250"
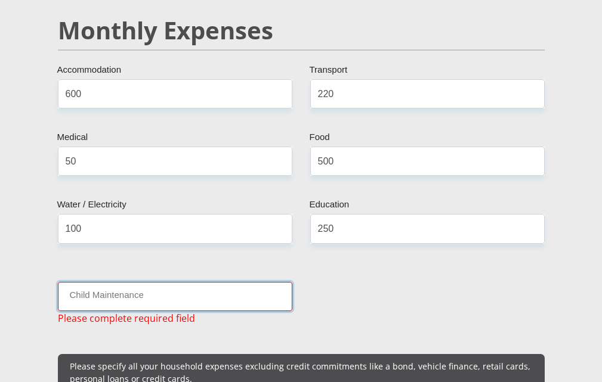
click at [253, 285] on input "Child Maintenance" at bounding box center [175, 296] width 234 height 29
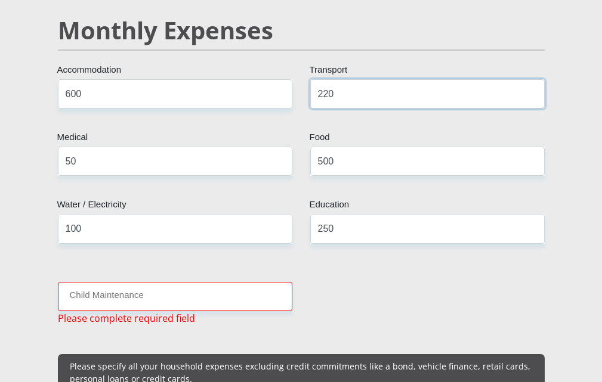
click at [407, 83] on input "220" at bounding box center [427, 93] width 234 height 29
type input "2"
type input "150"
click at [405, 153] on input "500" at bounding box center [427, 161] width 234 height 29
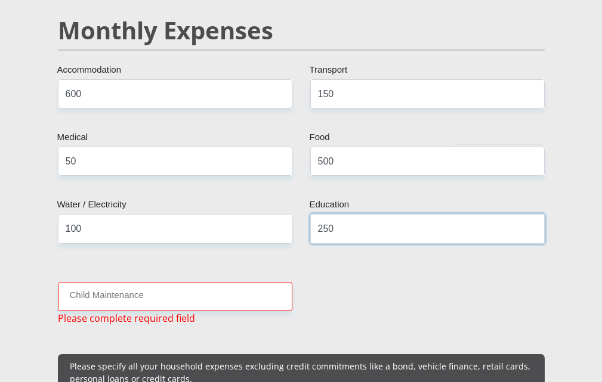
click at [425, 223] on input "250" at bounding box center [427, 228] width 234 height 29
type input "200"
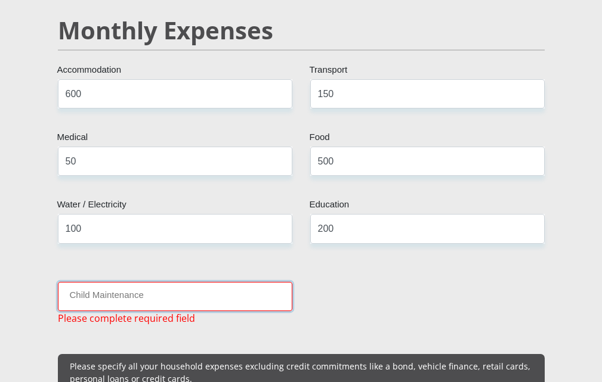
click at [246, 292] on input "Child Maintenance" at bounding box center [175, 296] width 234 height 29
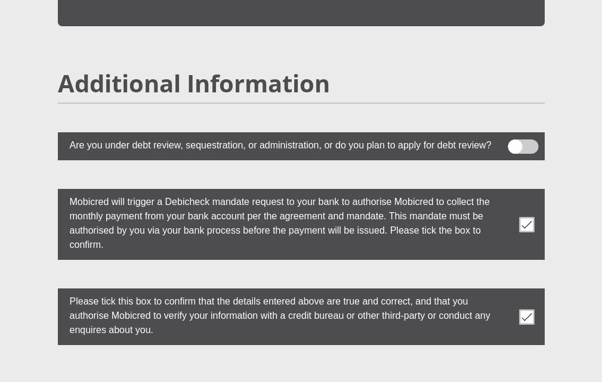
scroll to position [3611, 0]
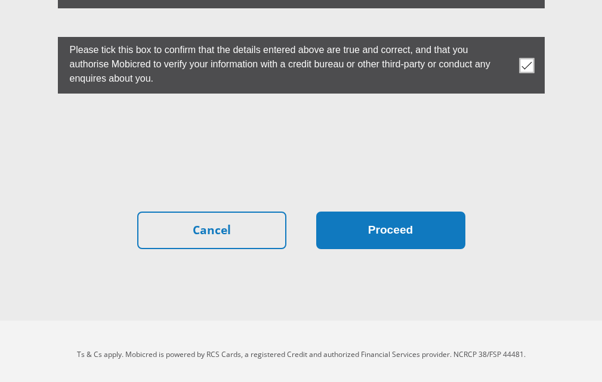
type input "100"
click at [398, 227] on button "Proceed" at bounding box center [390, 231] width 149 height 38
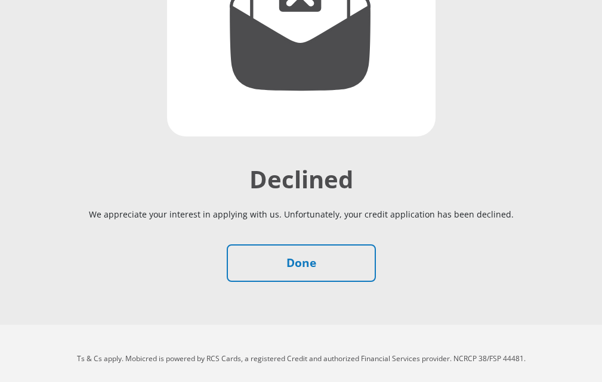
scroll to position [292, 0]
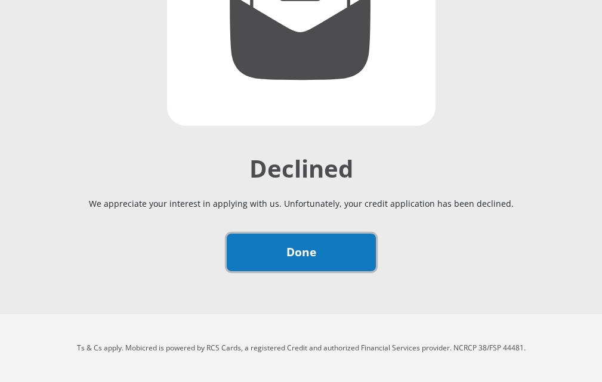
click at [361, 263] on link "Done" at bounding box center [301, 253] width 149 height 38
